Goal: Entertainment & Leisure: Consume media (video, audio)

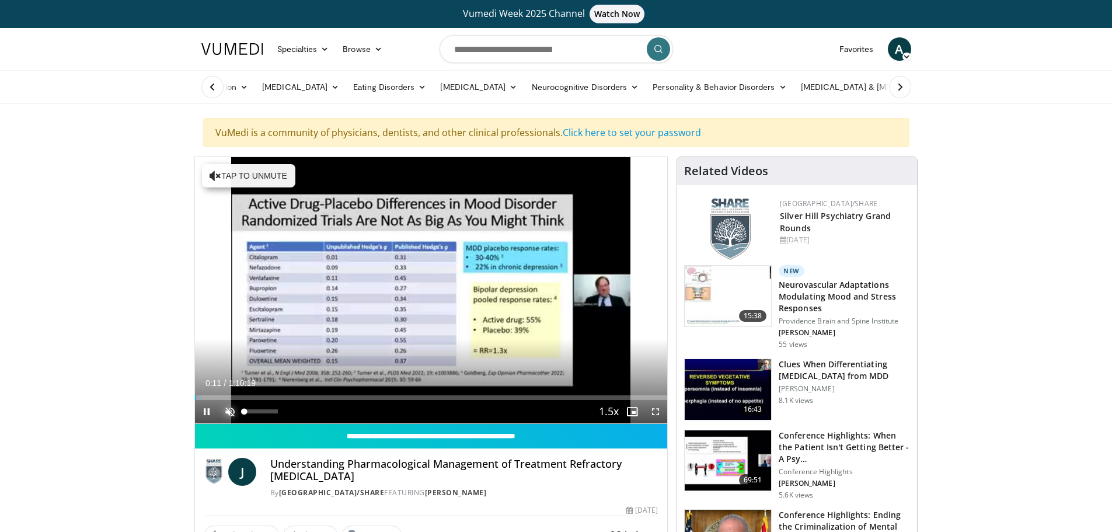
click at [225, 405] on span "Video Player" at bounding box center [229, 411] width 23 height 23
click at [657, 405] on span "Video Player" at bounding box center [655, 411] width 23 height 23
drag, startPoint x: 655, startPoint y: 410, endPoint x: 655, endPoint y: 481, distance: 70.6
click at [655, 405] on span "Video Player" at bounding box center [655, 411] width 23 height 23
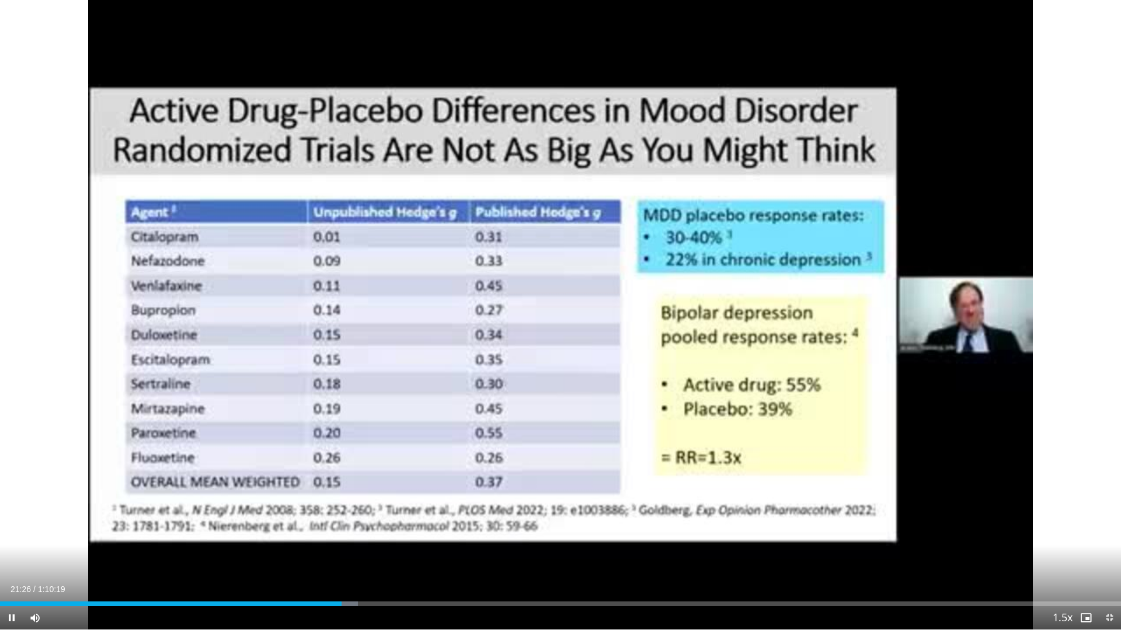
click at [555, 318] on icon "Video Player" at bounding box center [560, 315] width 33 height 33
click at [0, 0] on icon "Video Player" at bounding box center [0, 0] width 0 height 0
click at [555, 318] on icon "Video Player" at bounding box center [560, 315] width 33 height 33
